Goal: Information Seeking & Learning: Learn about a topic

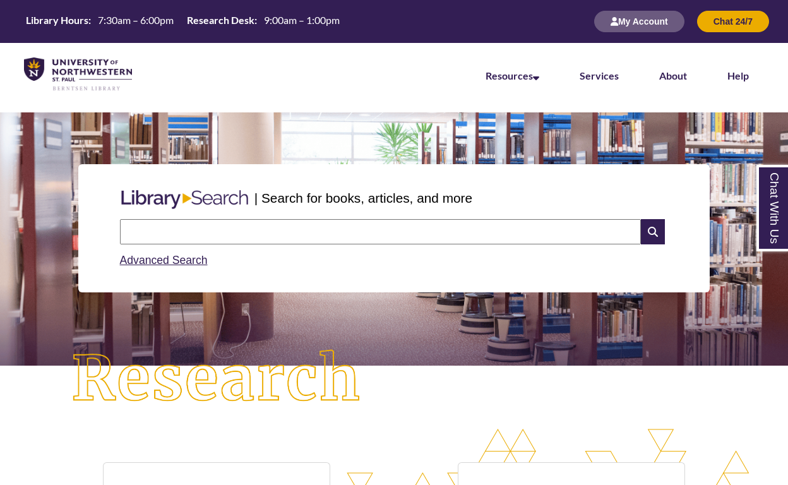
click at [239, 236] on input "text" at bounding box center [380, 231] width 521 height 25
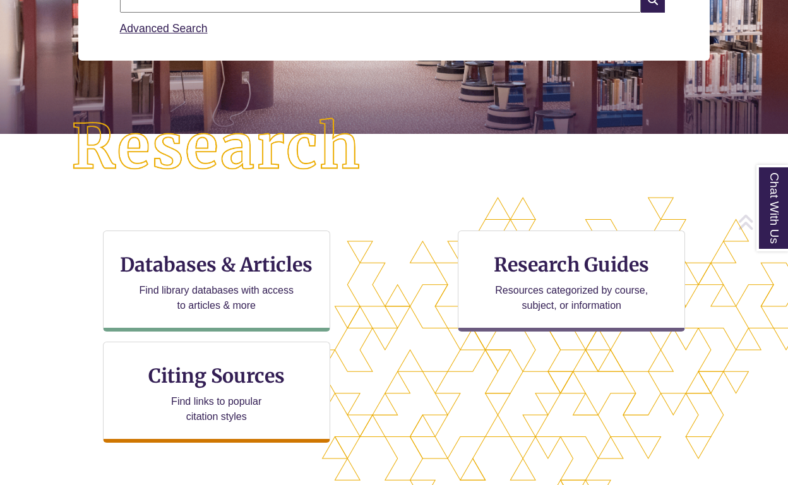
scroll to position [250, 0]
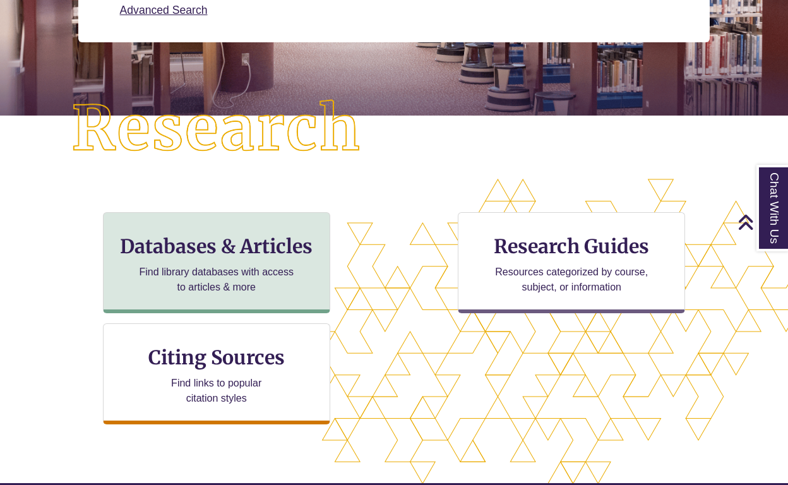
click at [247, 258] on div "Databases & Articles Find library databases with access to articles & more" at bounding box center [216, 262] width 227 height 101
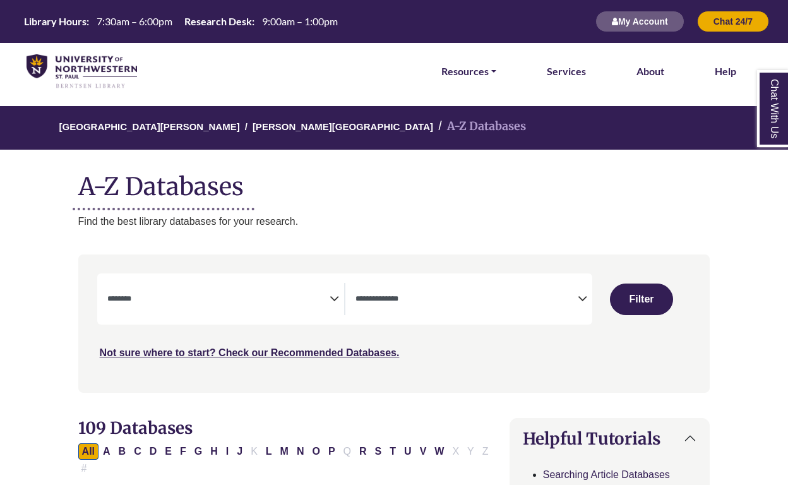
select select "Database Subject Filter"
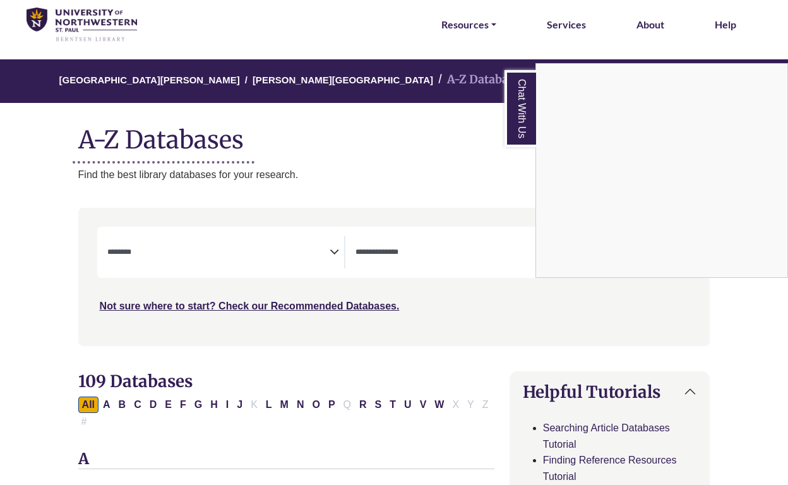
scroll to position [78, 0]
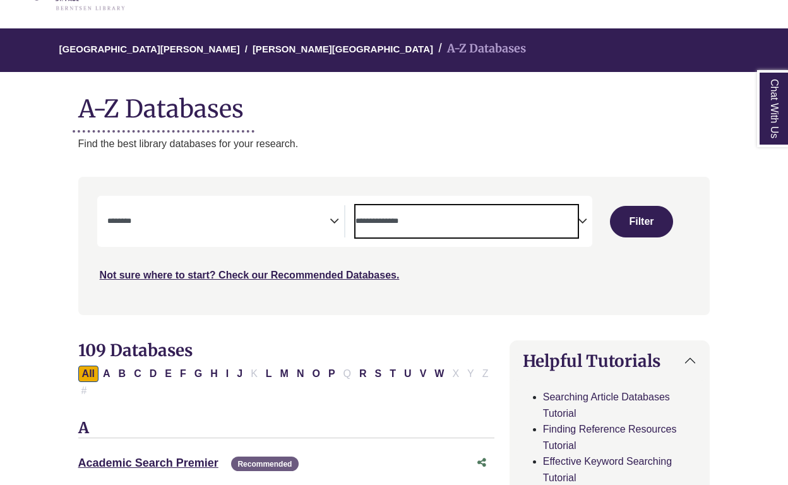
click at [484, 223] on textarea "Search" at bounding box center [467, 222] width 222 height 10
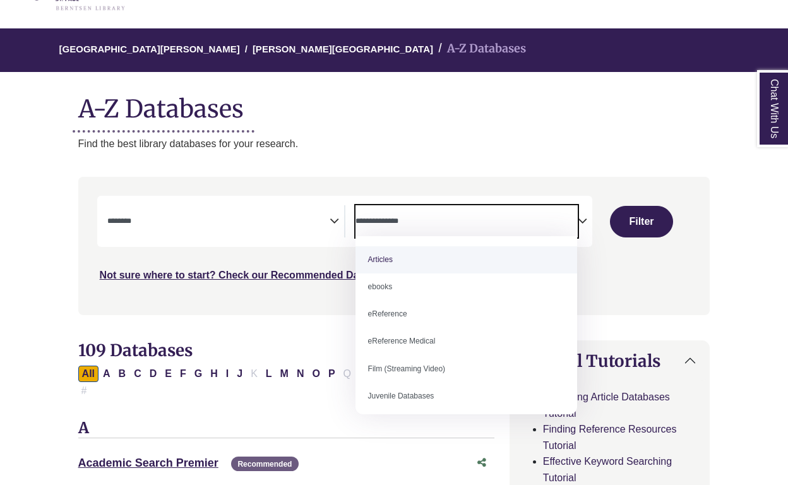
select select "*****"
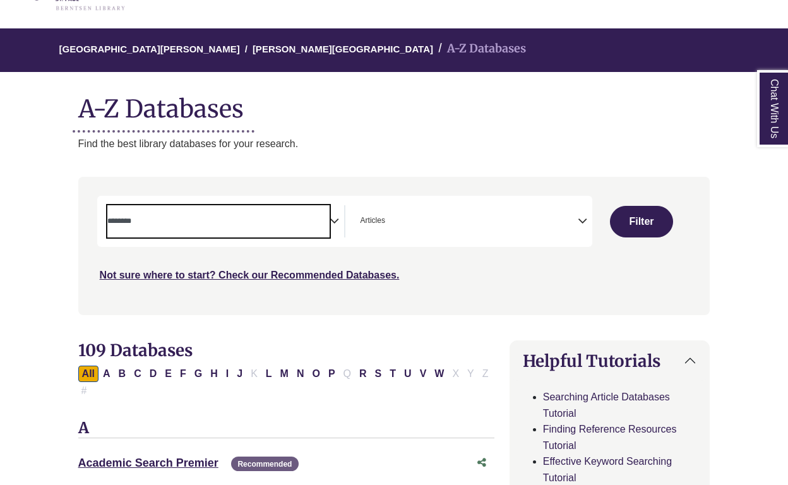
click at [265, 229] on span "Search filters" at bounding box center [218, 221] width 222 height 32
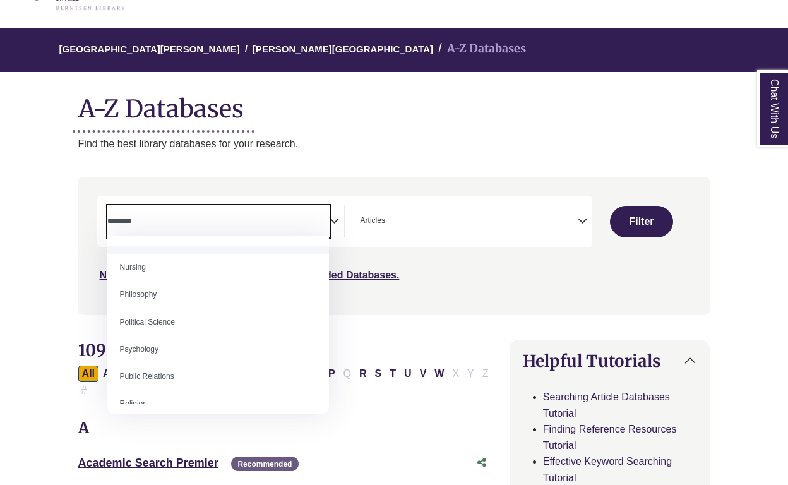
scroll to position [926, 0]
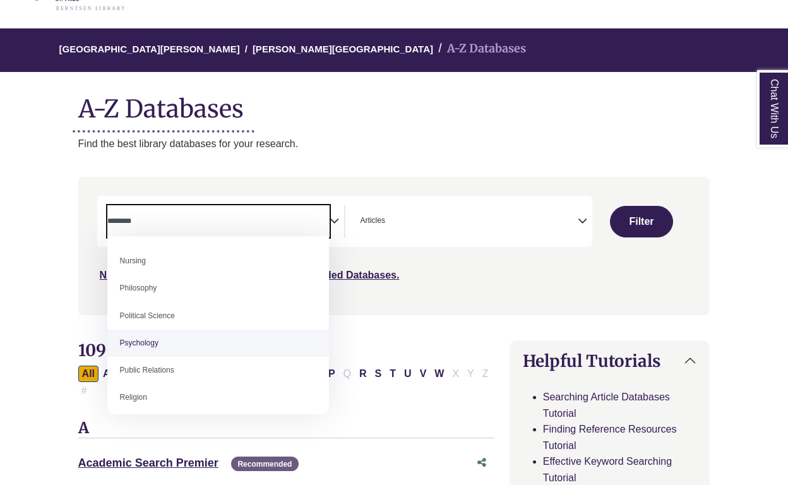
select select "*****"
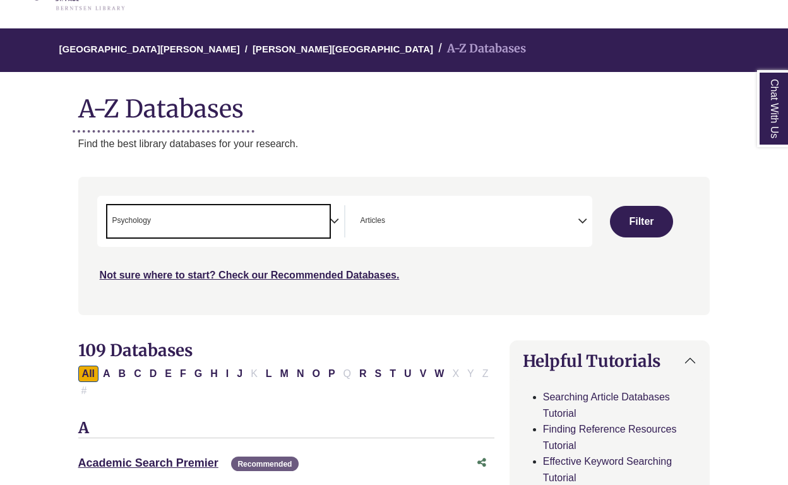
scroll to position [444, 0]
click at [645, 222] on button "Filter" at bounding box center [641, 222] width 63 height 32
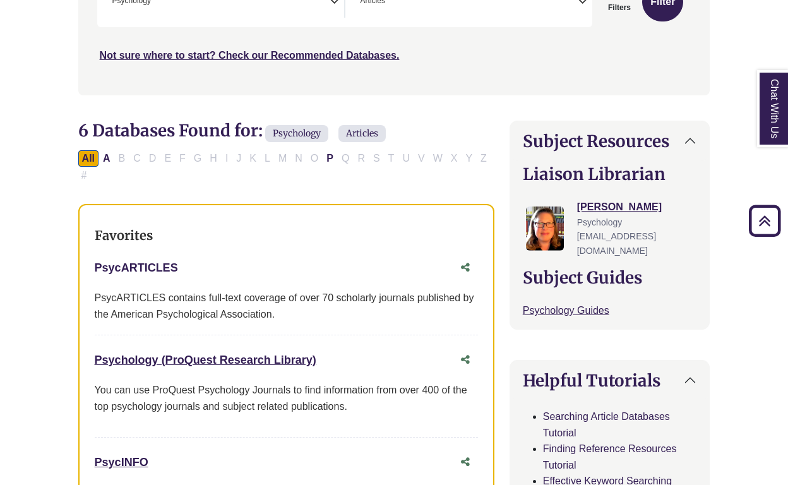
scroll to position [308, 0]
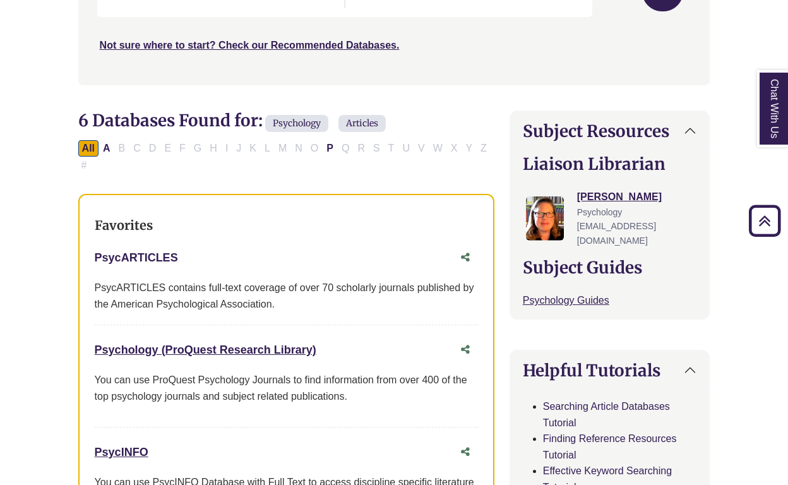
click at [135, 253] on link "PsycARTICLES This link opens in a new window" at bounding box center [136, 257] width 83 height 13
click at [198, 344] on link "Psychology (ProQuest Research Library) This link opens in a new window" at bounding box center [206, 350] width 222 height 13
